Goal: Task Accomplishment & Management: Use online tool/utility

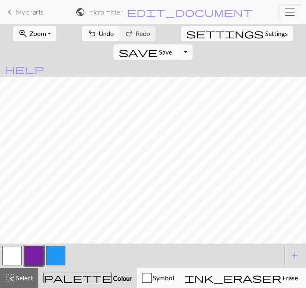
click at [24, 12] on span "My charts" at bounding box center [30, 12] width 28 height 8
click at [172, 48] on span "Save" at bounding box center [165, 52] width 13 height 8
click at [19, 12] on span "My charts" at bounding box center [30, 12] width 28 height 8
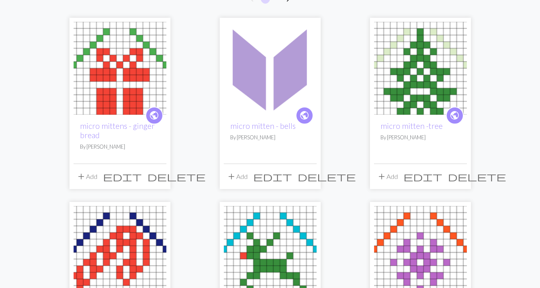
scroll to position [85, 0]
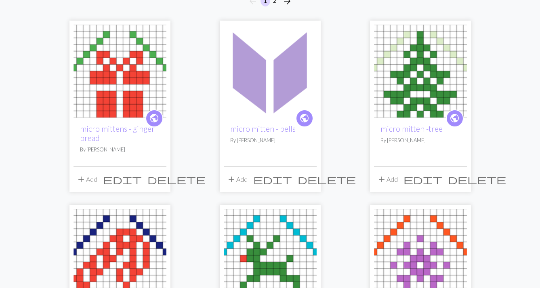
click at [306, 88] on img at bounding box center [420, 71] width 93 height 93
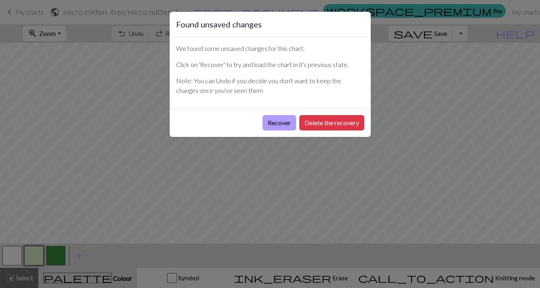
click at [286, 118] on button "Recover" at bounding box center [280, 122] width 34 height 15
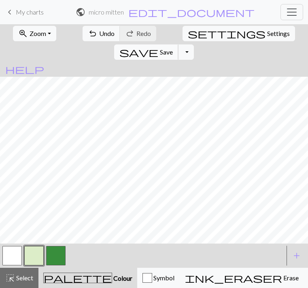
click at [158, 46] on span "save" at bounding box center [138, 51] width 39 height 11
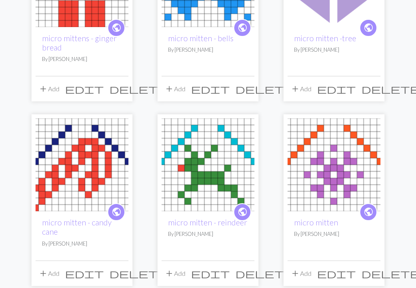
scroll to position [180, 0]
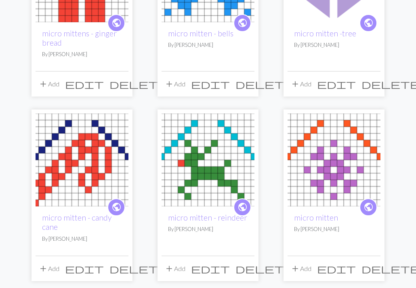
click at [63, 176] on img at bounding box center [82, 160] width 93 height 93
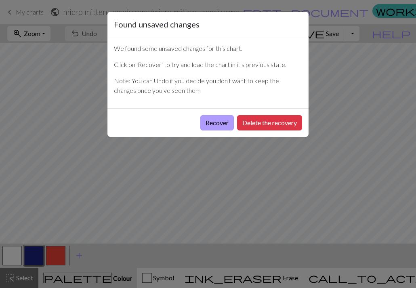
click at [217, 120] on button "Recover" at bounding box center [217, 122] width 34 height 15
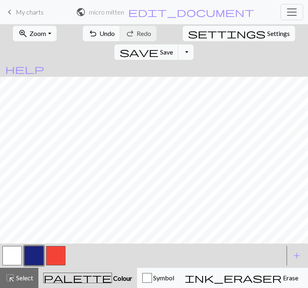
click at [53, 260] on button "button" at bounding box center [55, 255] width 19 height 19
click at [158, 46] on span "save" at bounding box center [139, 51] width 39 height 11
click at [11, 13] on span "keyboard_arrow_left" at bounding box center [10, 11] width 10 height 11
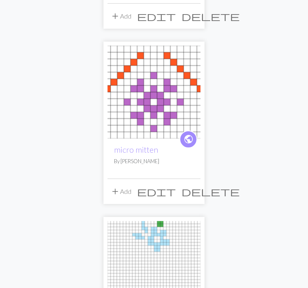
scroll to position [1004, 0]
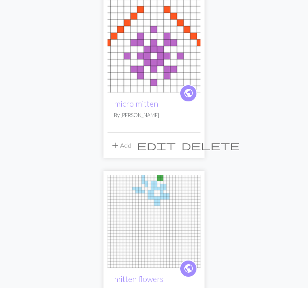
click at [146, 67] on img at bounding box center [154, 46] width 93 height 93
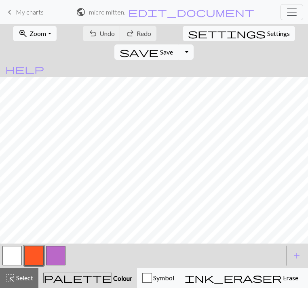
click at [242, 15] on form "public micro mitten / micro mitten edit_document Edit settings" at bounding box center [165, 12] width 179 height 14
